Goal: Information Seeking & Learning: Find specific fact

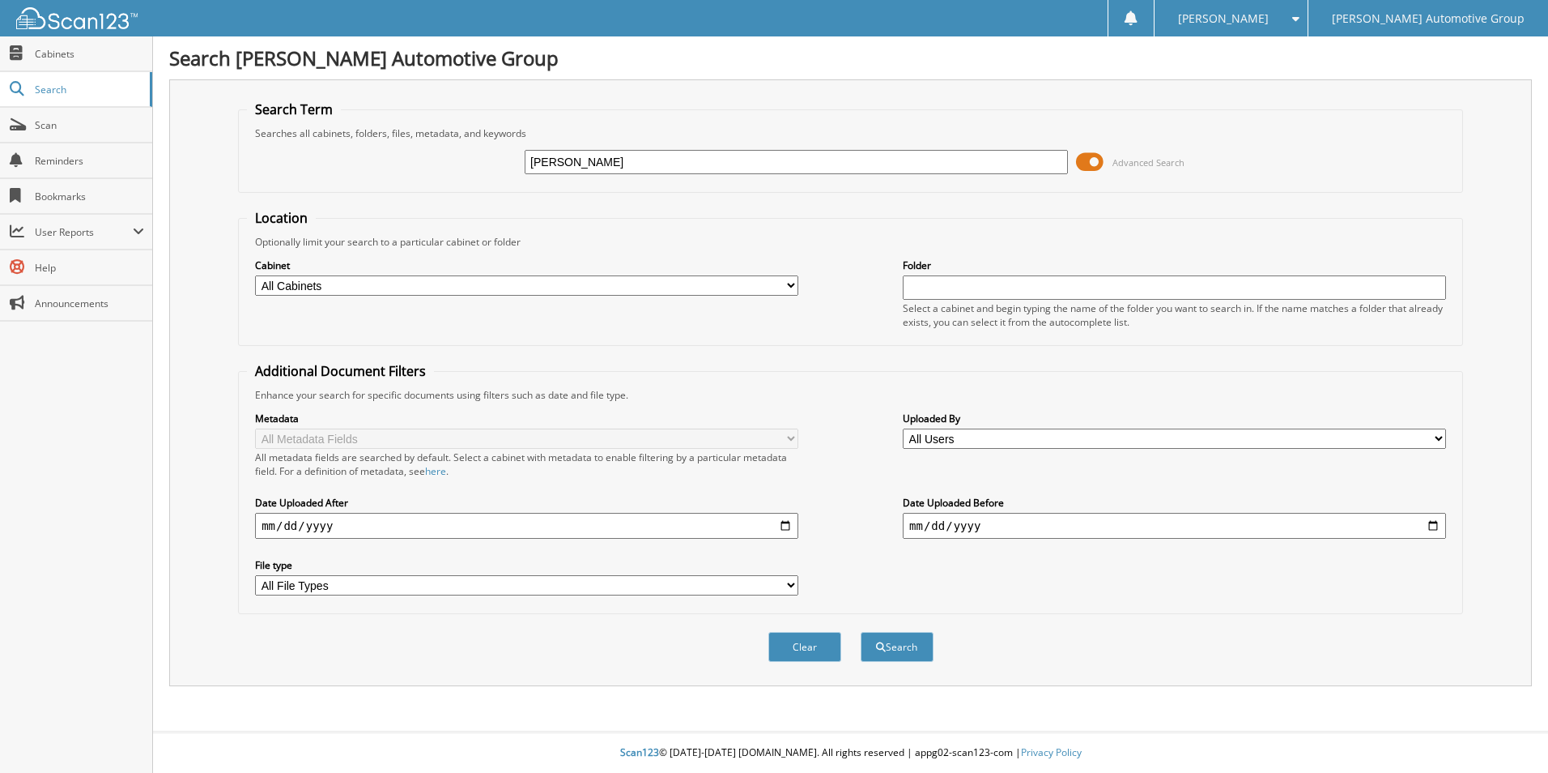
type input "[PERSON_NAME]"
click at [861, 632] on button "Search" at bounding box center [897, 647] width 73 height 30
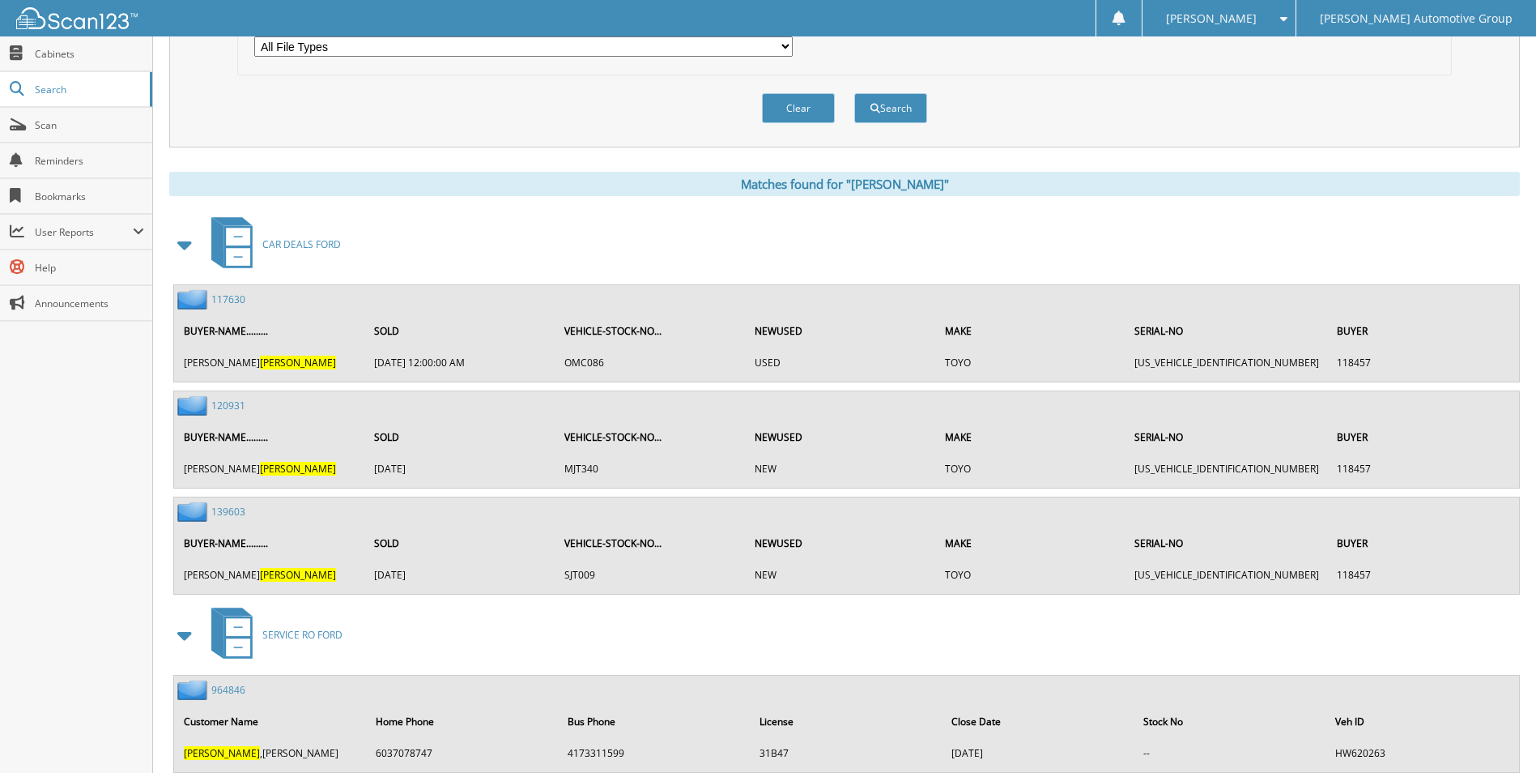
scroll to position [567, 0]
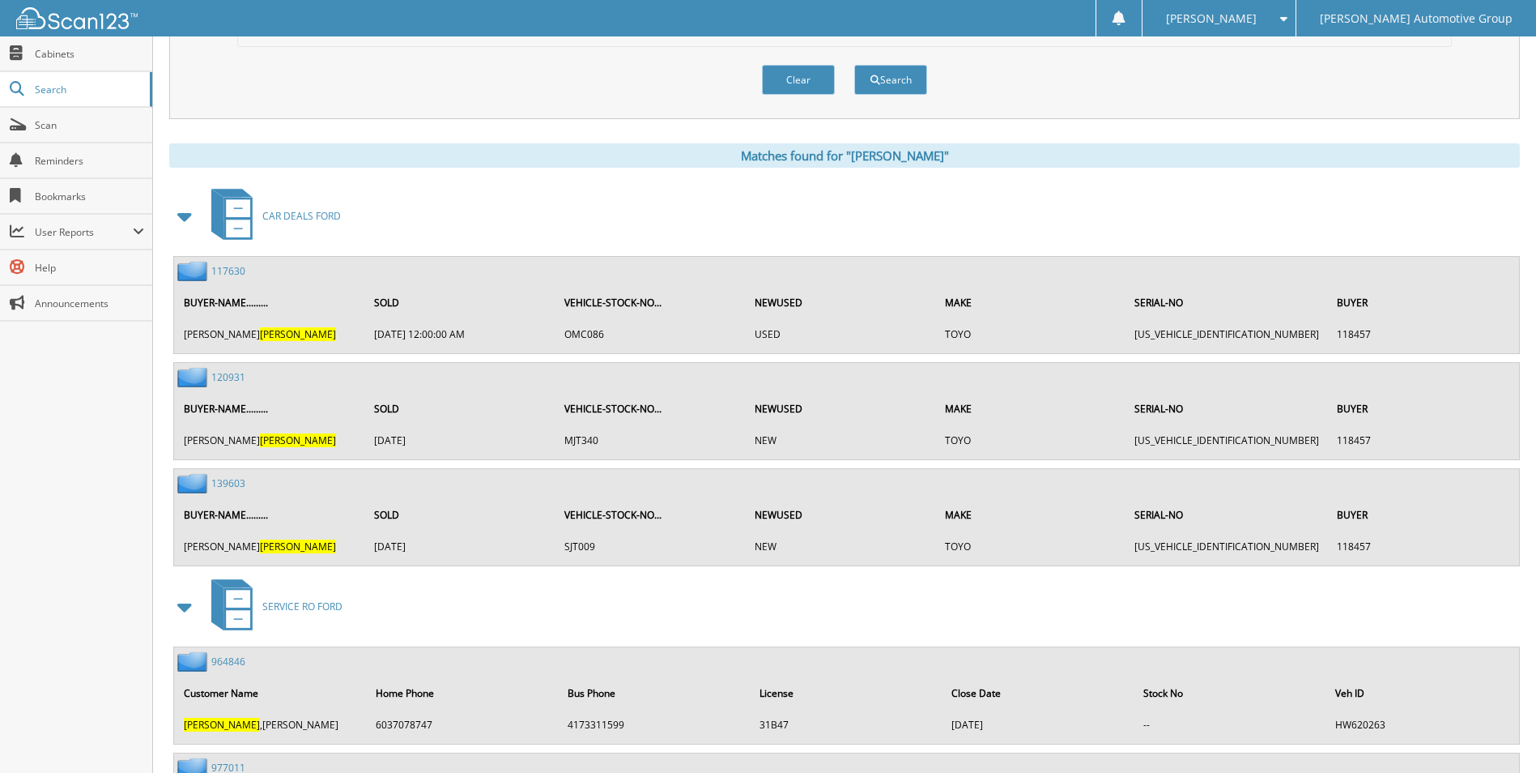
click at [228, 483] on link "139603" at bounding box center [228, 483] width 34 height 14
